Goal: Communication & Community: Connect with others

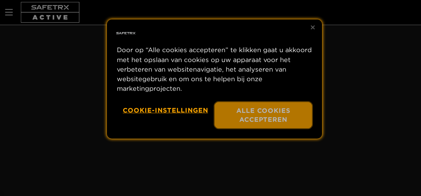
click at [264, 113] on button "Alle cookies accepteren" at bounding box center [263, 115] width 98 height 27
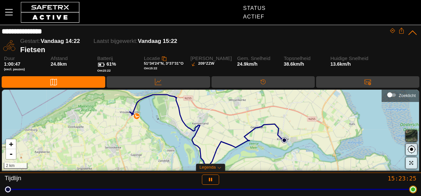
drag, startPoint x: 414, startPoint y: 191, endPoint x: 420, endPoint y: 179, distance: 13.8
click at [420, 179] on html "**********" at bounding box center [210, 98] width 421 height 196
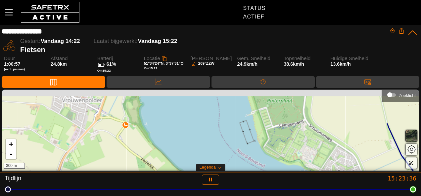
drag, startPoint x: 92, startPoint y: 125, endPoint x: 144, endPoint y: 167, distance: 66.5
click at [144, 167] on div "+ - 300 m" at bounding box center [210, 130] width 417 height 81
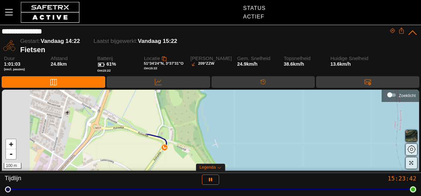
drag, startPoint x: 86, startPoint y: 111, endPoint x: 143, endPoint y: 168, distance: 80.5
click at [143, 168] on div "+ - 100 m" at bounding box center [210, 130] width 417 height 81
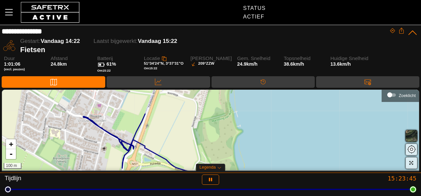
drag, startPoint x: 121, startPoint y: 148, endPoint x: 151, endPoint y: 180, distance: 44.2
click at [151, 180] on div "**********" at bounding box center [210, 98] width 421 height 196
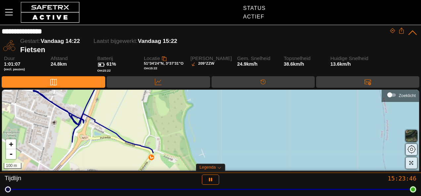
drag, startPoint x: 170, startPoint y: 116, endPoint x: 102, endPoint y: 76, distance: 78.8
click at [102, 76] on div "**********" at bounding box center [210, 99] width 421 height 149
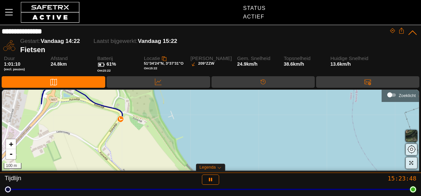
drag, startPoint x: 137, startPoint y: 133, endPoint x: 124, endPoint y: 107, distance: 28.4
click at [124, 107] on div "+ - 100 m" at bounding box center [210, 130] width 417 height 81
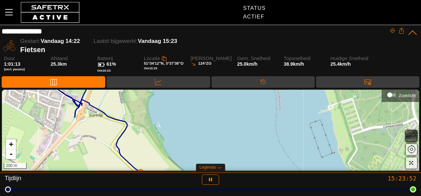
click at [409, 137] on span "button" at bounding box center [411, 136] width 8 height 8
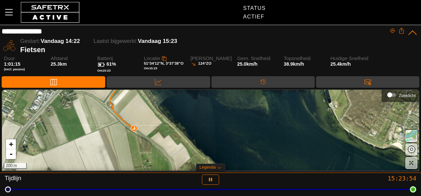
drag, startPoint x: 230, startPoint y: 121, endPoint x: 217, endPoint y: 63, distance: 59.2
click at [217, 63] on div "**********" at bounding box center [210, 99] width 421 height 149
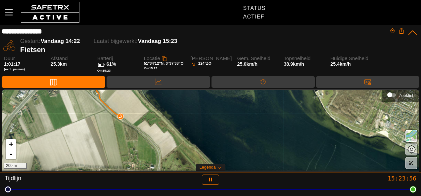
drag, startPoint x: 224, startPoint y: 116, endPoint x: 212, endPoint y: 115, distance: 11.9
click at [212, 115] on div "+ - 200 m" at bounding box center [210, 130] width 417 height 81
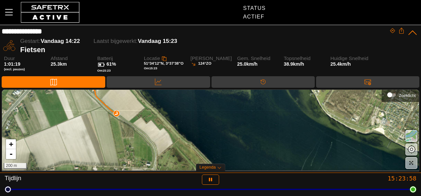
click at [409, 135] on span "button" at bounding box center [411, 136] width 8 height 8
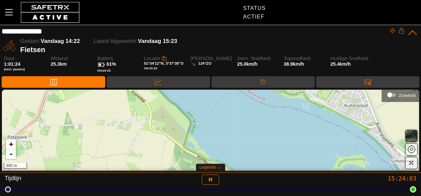
drag, startPoint x: 282, startPoint y: 148, endPoint x: 236, endPoint y: 112, distance: 58.4
click at [236, 112] on div "+ - 300 m" at bounding box center [210, 130] width 417 height 81
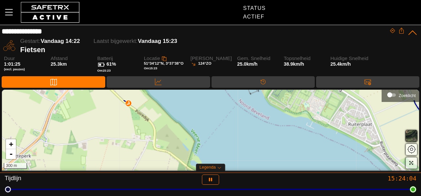
drag, startPoint x: 236, startPoint y: 114, endPoint x: 243, endPoint y: 136, distance: 23.0
click at [243, 136] on div "+ - 300 m" at bounding box center [210, 130] width 417 height 81
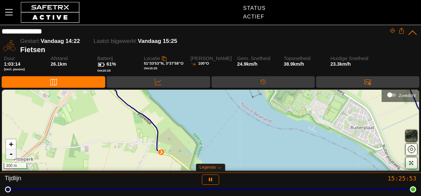
click at [12, 152] on link "-" at bounding box center [11, 154] width 10 height 10
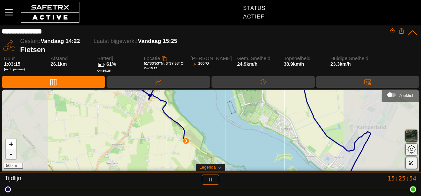
click at [12, 152] on link "-" at bounding box center [11, 154] width 10 height 10
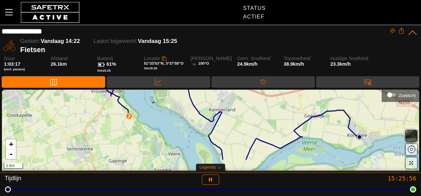
drag, startPoint x: 154, startPoint y: 139, endPoint x: 86, endPoint y: 120, distance: 71.4
click at [86, 120] on div "+ - 1 km" at bounding box center [210, 130] width 417 height 81
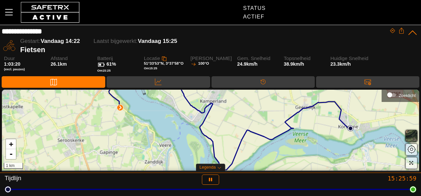
drag, startPoint x: 163, startPoint y: 122, endPoint x: 154, endPoint y: 114, distance: 12.4
click at [154, 114] on div "+ - 1 km" at bounding box center [210, 130] width 417 height 81
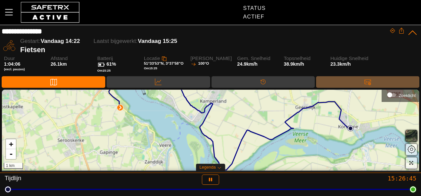
click at [379, 84] on div "Berichten" at bounding box center [367, 82] width 103 height 12
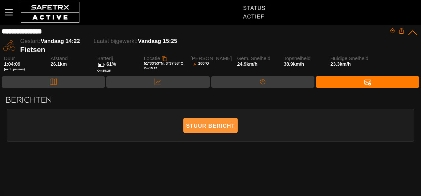
click at [222, 124] on span "Stuur bericht" at bounding box center [210, 126] width 49 height 15
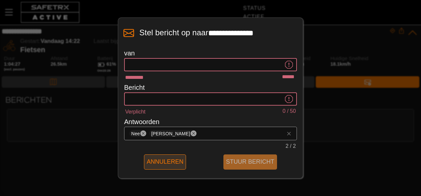
click at [161, 163] on span "Annuleren" at bounding box center [165, 162] width 37 height 10
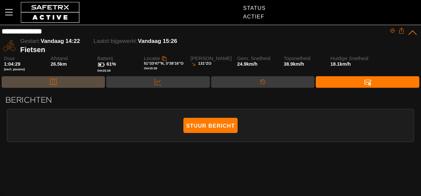
click at [39, 81] on div "Kaart" at bounding box center [53, 82] width 103 height 12
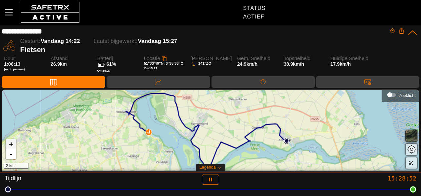
click at [12, 148] on link "+" at bounding box center [11, 145] width 10 height 10
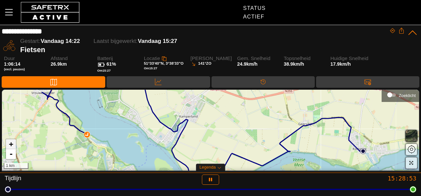
click at [12, 148] on link "+" at bounding box center [11, 145] width 10 height 10
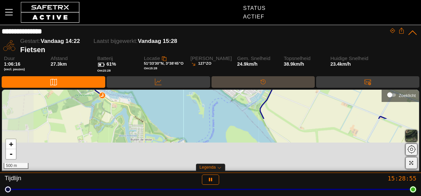
drag, startPoint x: 108, startPoint y: 142, endPoint x: 234, endPoint y: 80, distance: 140.5
click at [234, 80] on div "**********" at bounding box center [210, 99] width 421 height 149
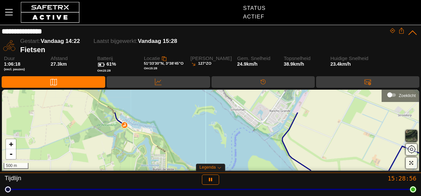
drag, startPoint x: 120, startPoint y: 119, endPoint x: 143, endPoint y: 150, distance: 38.8
click at [143, 150] on div "+ - 500 m" at bounding box center [210, 130] width 417 height 81
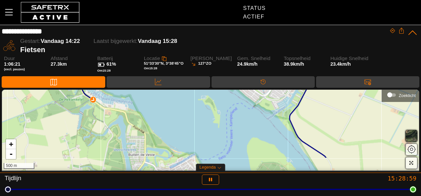
drag, startPoint x: 159, startPoint y: 140, endPoint x: 126, endPoint y: 120, distance: 39.1
click at [126, 120] on div "+ - 500 m" at bounding box center [210, 130] width 417 height 81
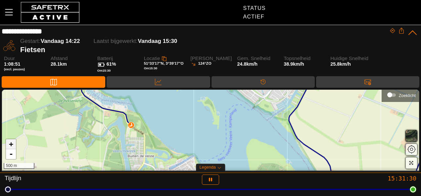
click at [12, 148] on link "+" at bounding box center [11, 145] width 10 height 10
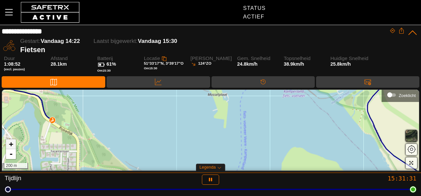
click at [12, 148] on link "+" at bounding box center [11, 145] width 10 height 10
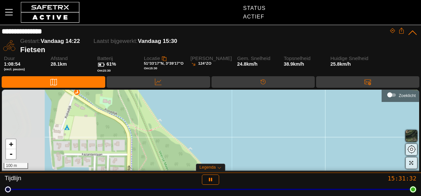
drag, startPoint x: 60, startPoint y: 131, endPoint x: 287, endPoint y: 126, distance: 227.9
click at [287, 126] on div "+ - 100 m" at bounding box center [210, 130] width 417 height 81
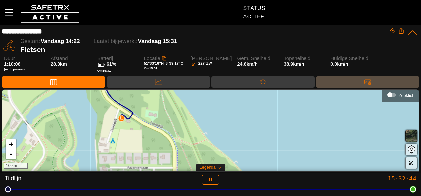
click at [363, 80] on div "Berichten" at bounding box center [367, 82] width 13 height 10
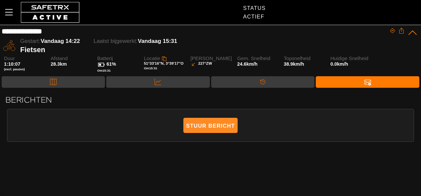
click at [209, 124] on span "Stuur bericht" at bounding box center [210, 126] width 49 height 15
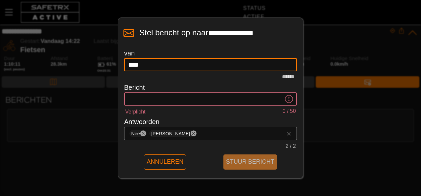
type input "****"
click at [144, 98] on input "Verplicht 0 / 50" at bounding box center [205, 99] width 155 height 13
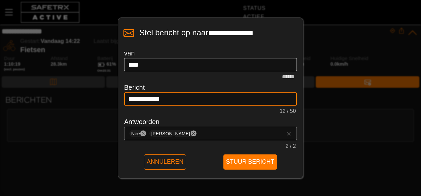
type input "**********"
click at [158, 64] on input "****" at bounding box center [210, 64] width 165 height 13
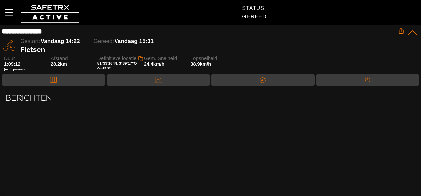
type input "****"
click at [142, 165] on div at bounding box center [210, 98] width 421 height 196
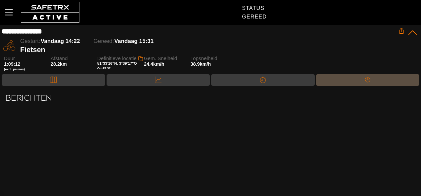
click at [352, 77] on div "Tijdlijn" at bounding box center [368, 80] width 104 height 12
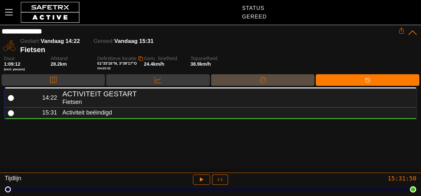
click at [278, 82] on div "Splitsen" at bounding box center [262, 80] width 103 height 12
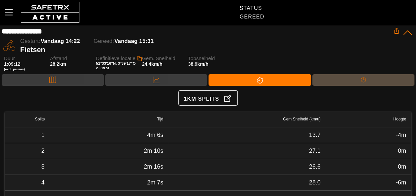
click at [340, 82] on div "Tijdlijn" at bounding box center [363, 80] width 102 height 12
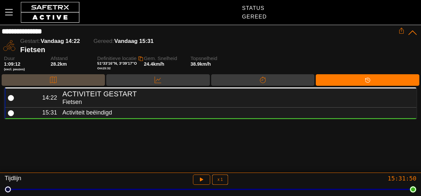
click at [81, 79] on div "Kaart" at bounding box center [53, 80] width 103 height 12
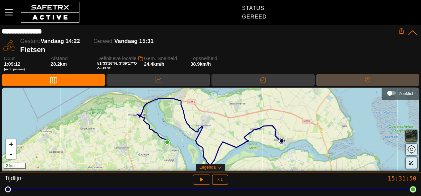
click at [362, 80] on div "Tijdlijn" at bounding box center [367, 80] width 13 height 10
